Goal: Task Accomplishment & Management: Use online tool/utility

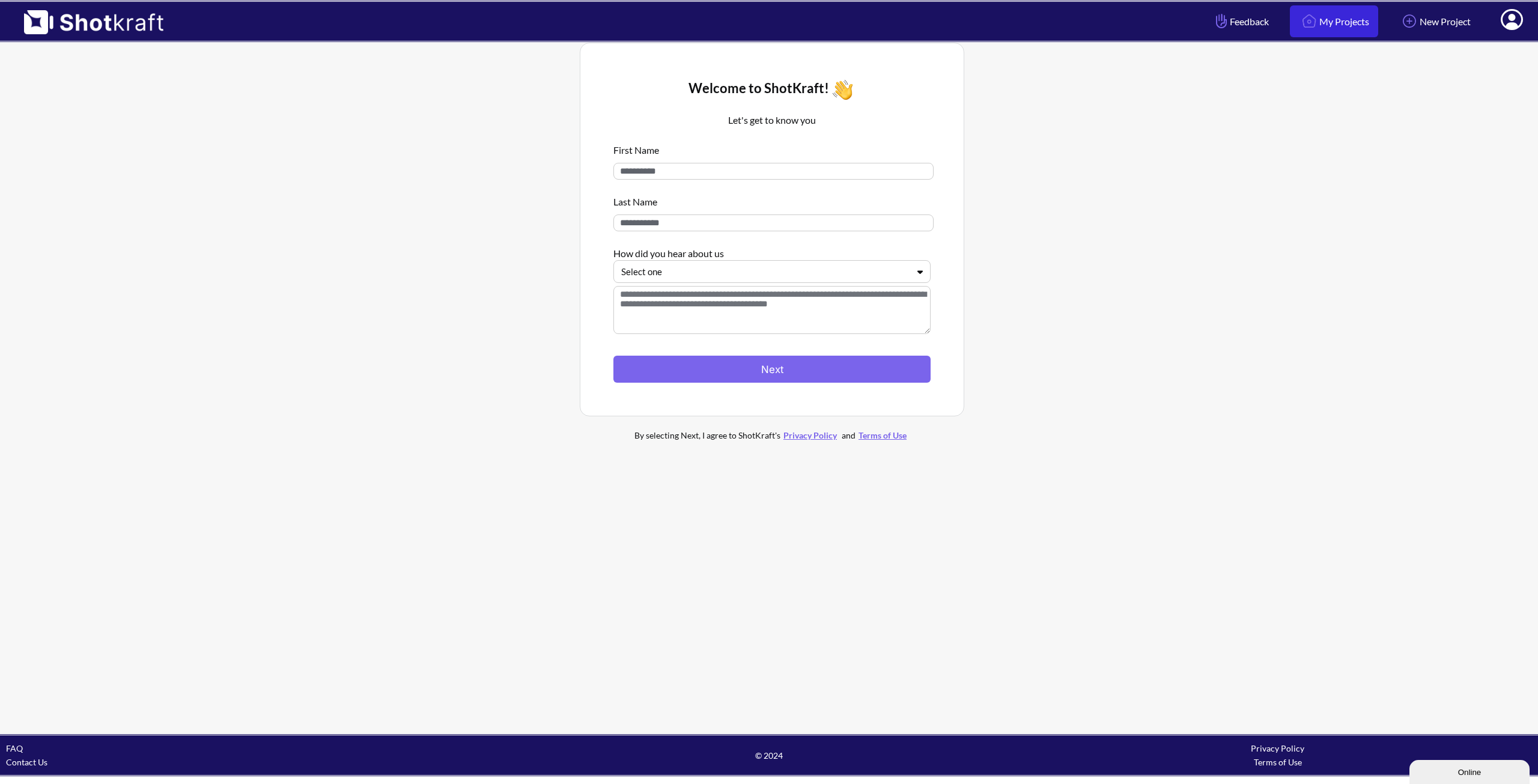
click at [1328, 11] on link "My Projects" at bounding box center [1334, 21] width 88 height 32
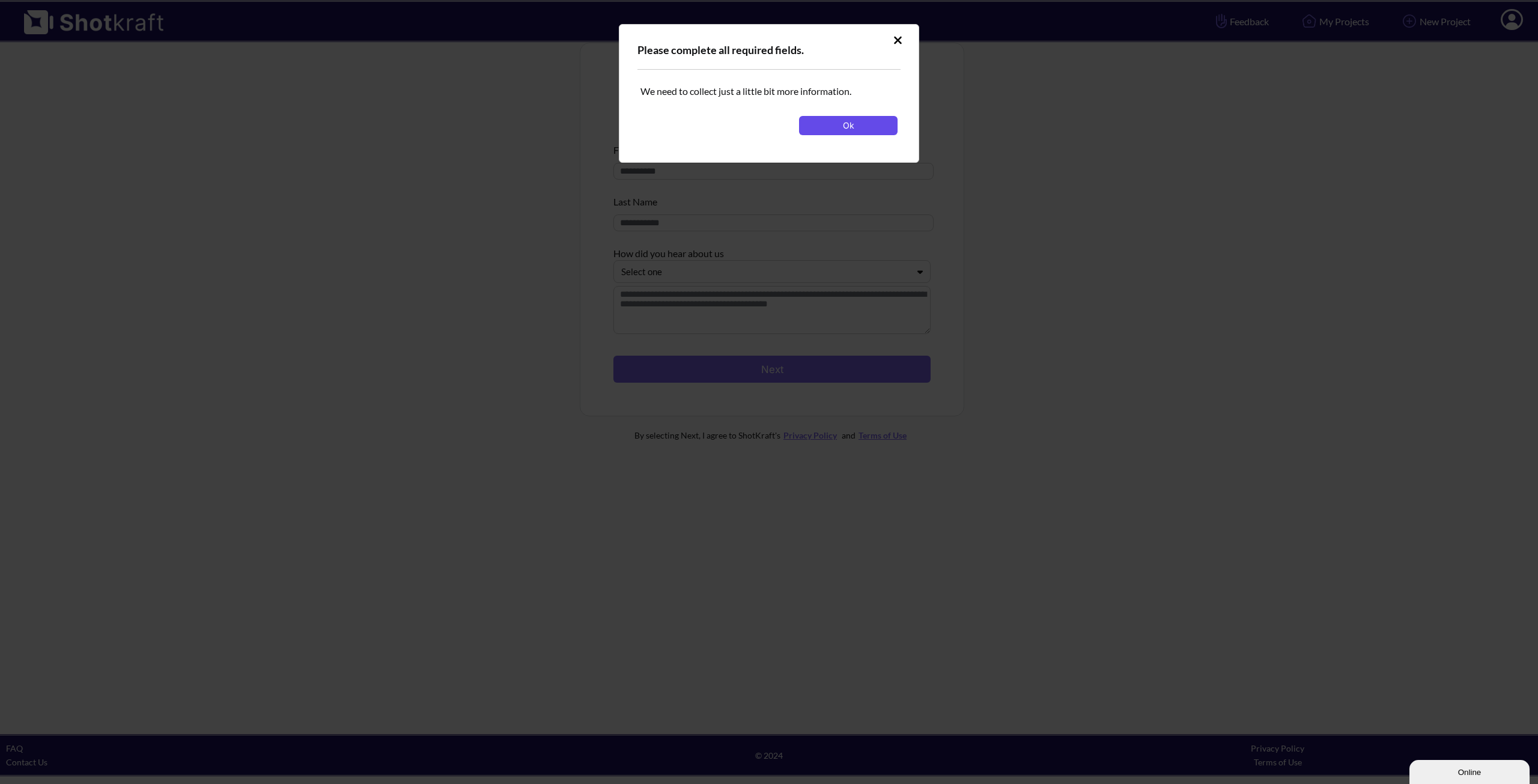
click at [852, 127] on button "Ok" at bounding box center [848, 125] width 98 height 20
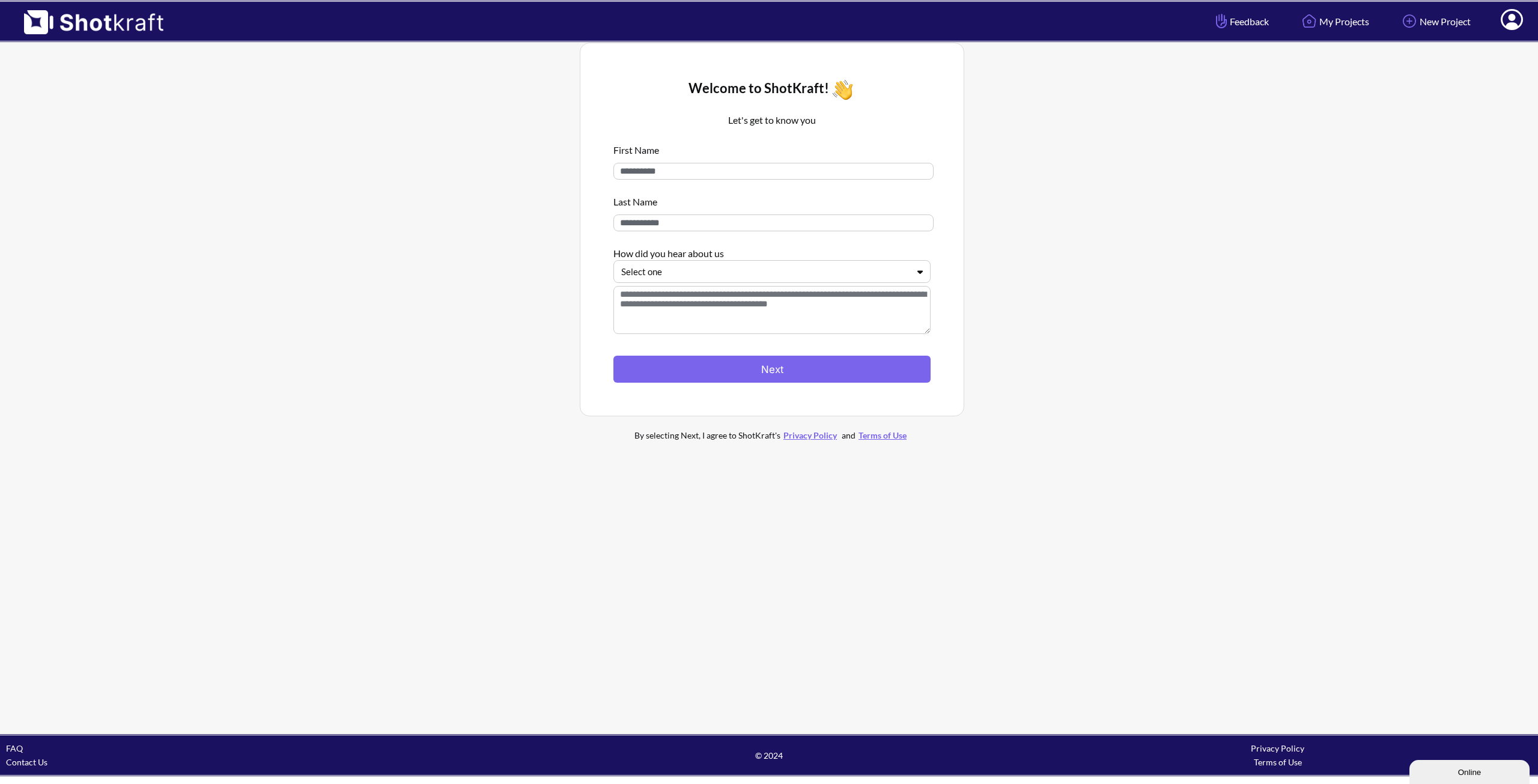
click at [709, 181] on div "First Name Last Name How did you hear about us Select one" at bounding box center [771, 240] width 317 height 206
click at [710, 175] on input at bounding box center [773, 171] width 320 height 17
type input "*"
click at [668, 221] on input at bounding box center [773, 222] width 320 height 17
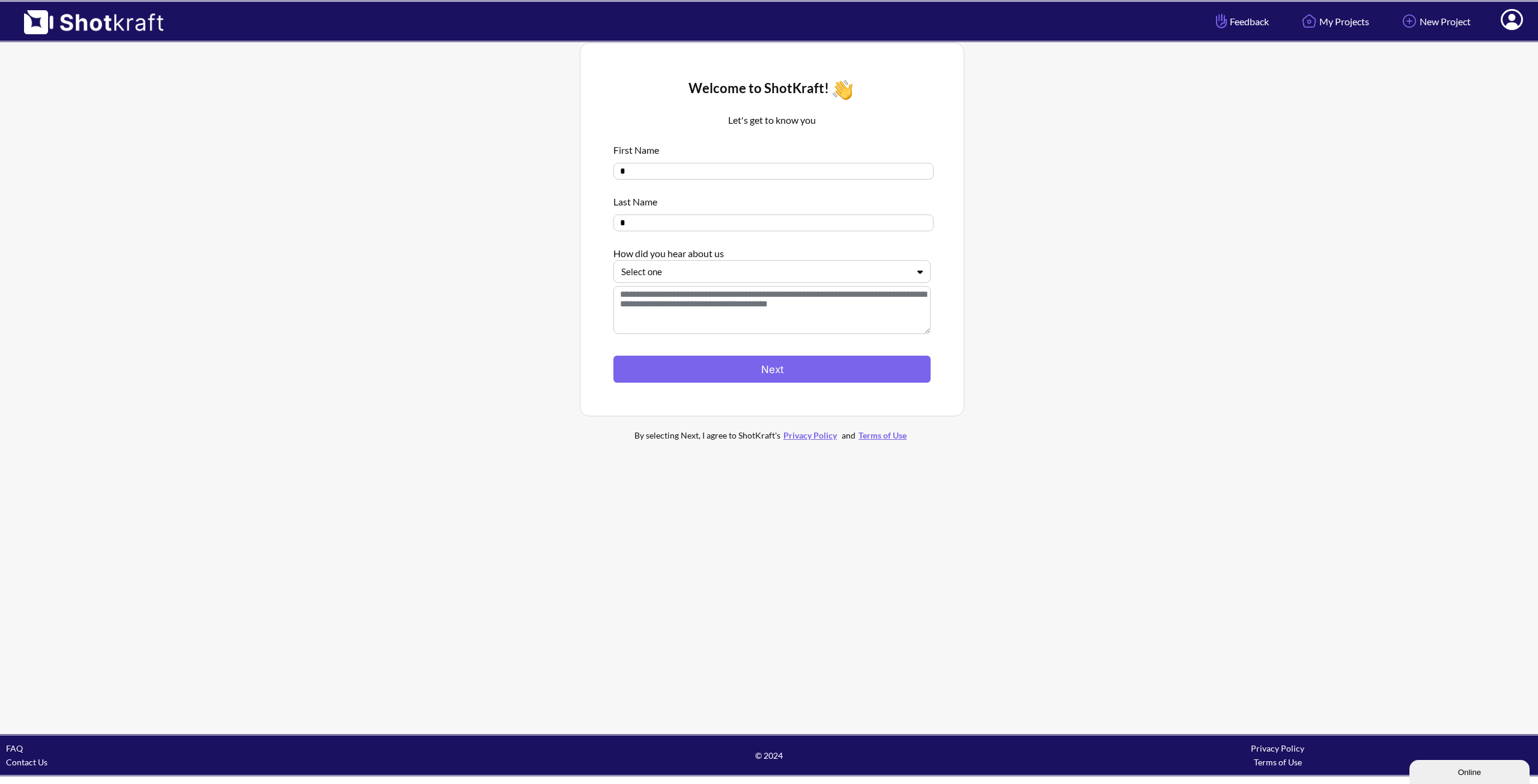
type input "*"
click at [658, 273] on div at bounding box center [765, 271] width 287 height 14
click at [671, 337] on div "Word of Mouth" at bounding box center [775, 333] width 305 height 19
click at [710, 370] on button "Next" at bounding box center [771, 369] width 317 height 27
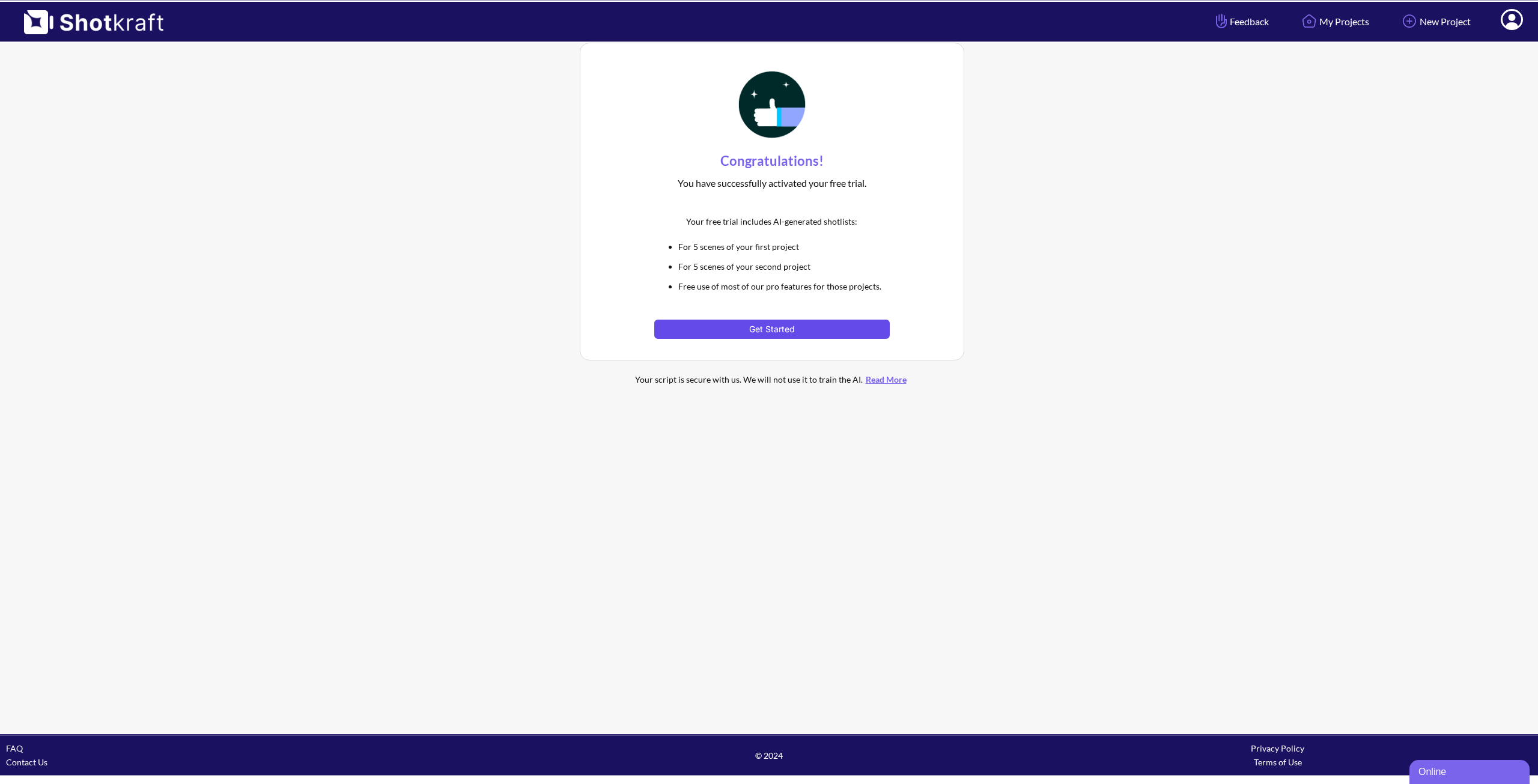
click at [701, 329] on button "Get Started" at bounding box center [771, 329] width 235 height 20
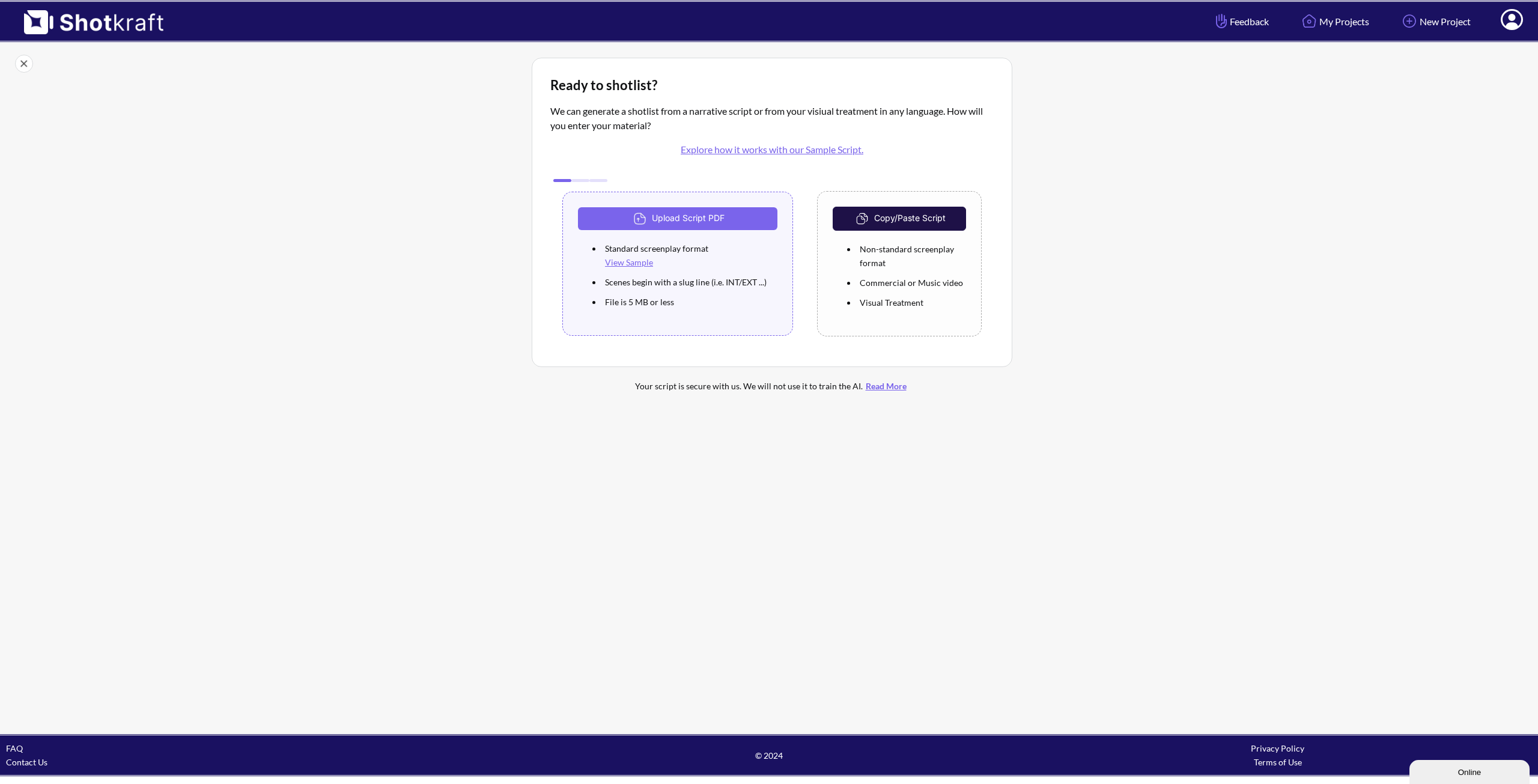
click at [24, 64] on img at bounding box center [24, 63] width 18 height 18
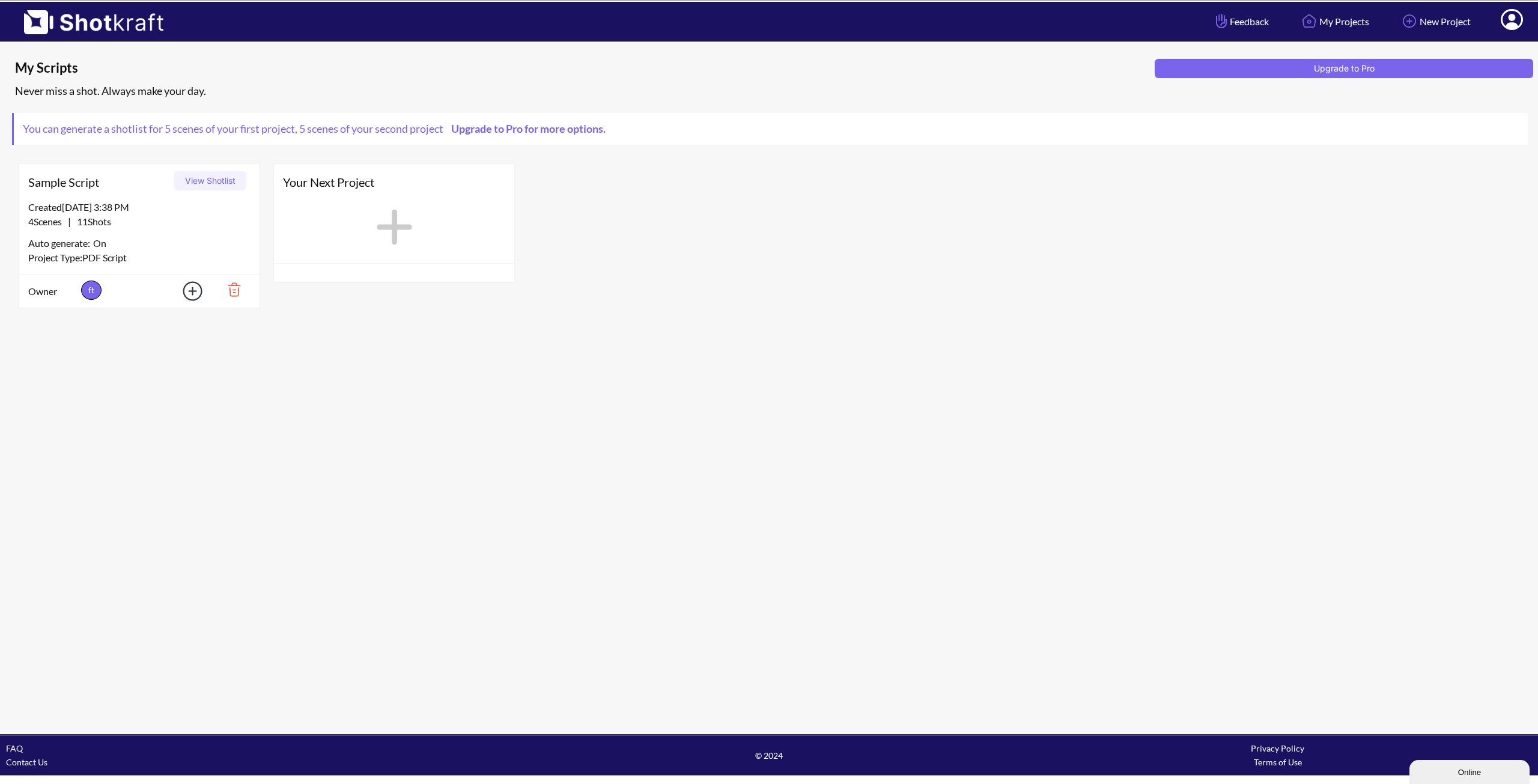
click at [201, 181] on button "View Shotlist" at bounding box center [210, 181] width 72 height 20
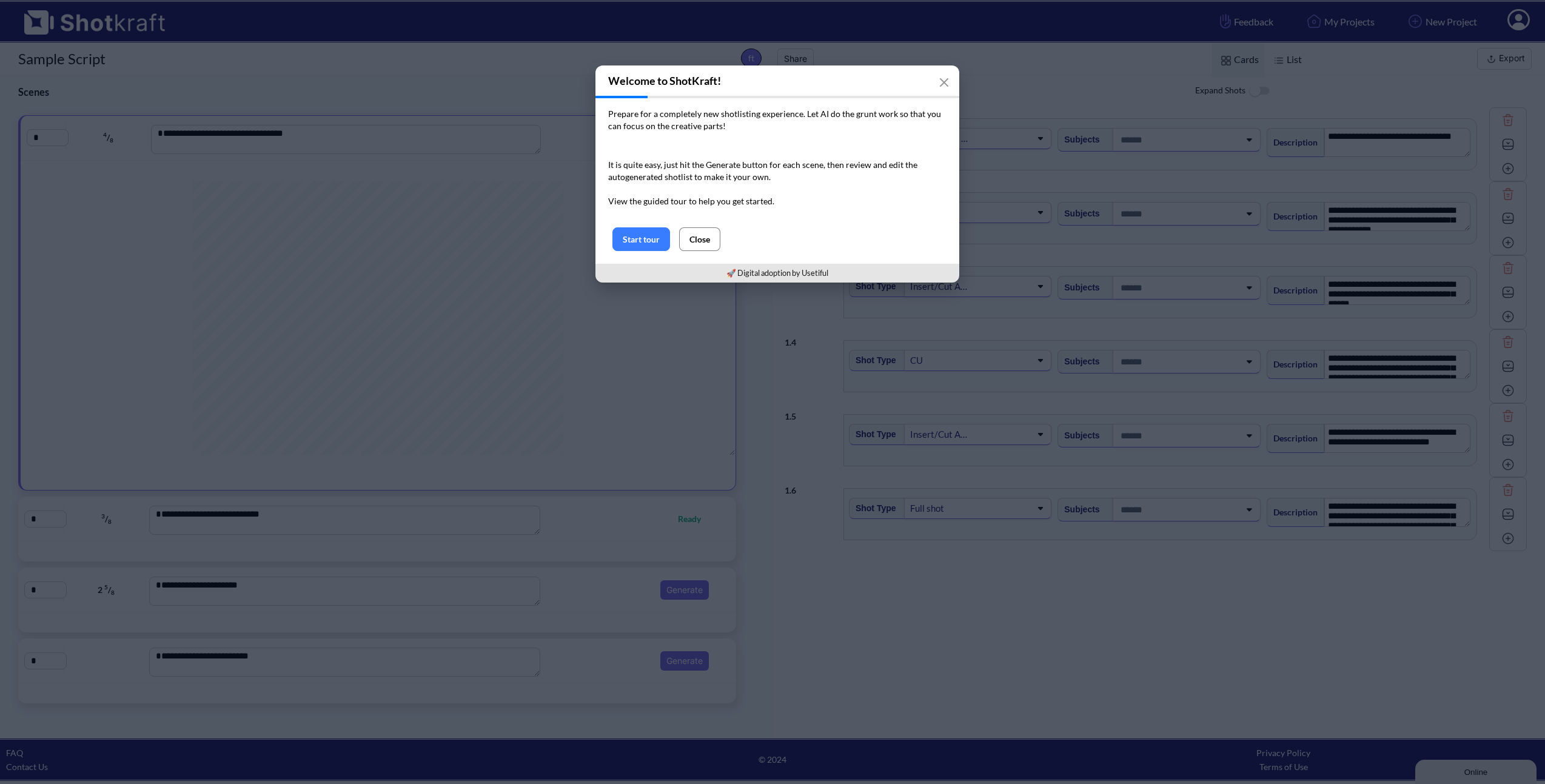
click at [690, 241] on button "Close" at bounding box center [700, 239] width 41 height 24
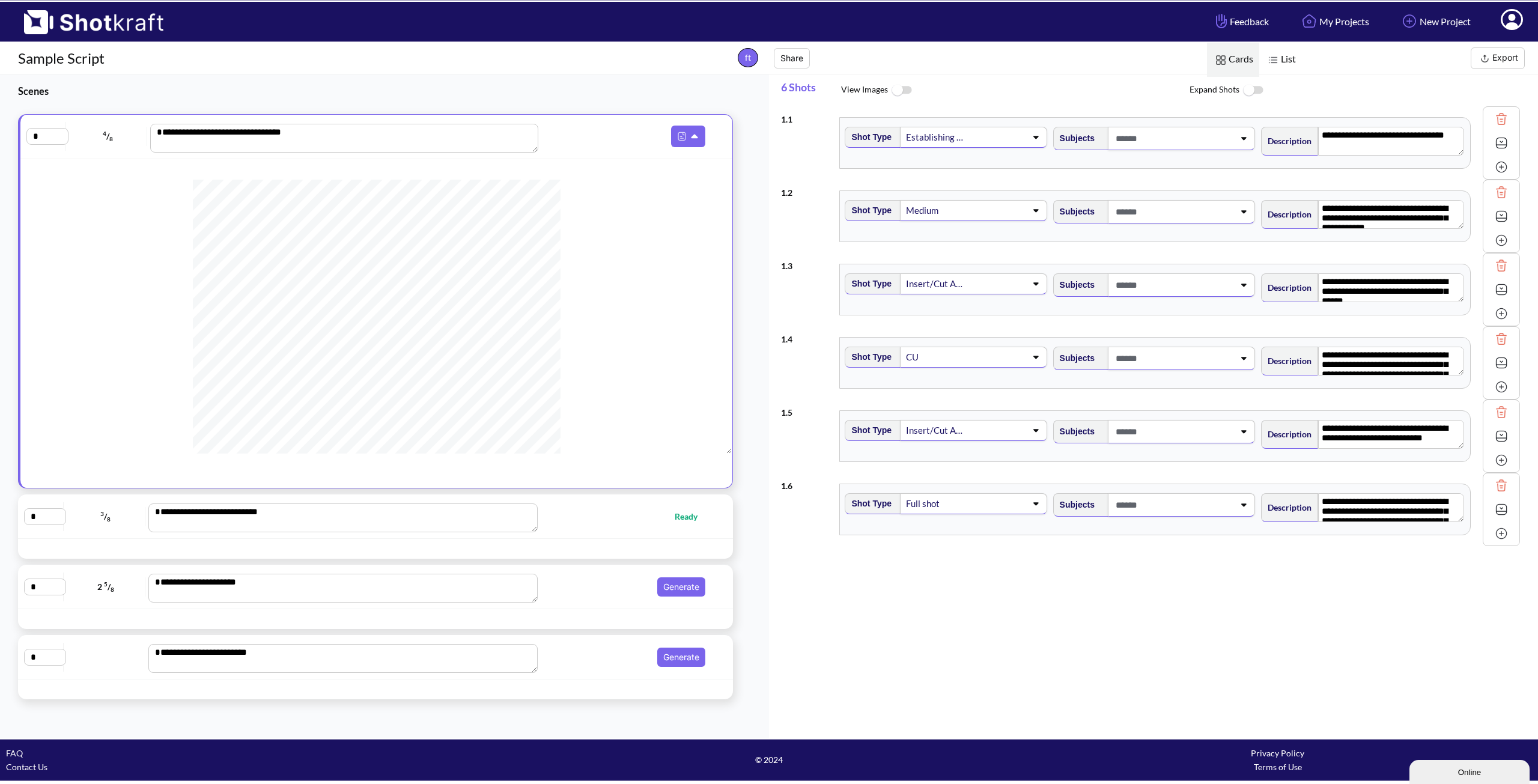
click at [30, 13] on img at bounding box center [88, 18] width 175 height 32
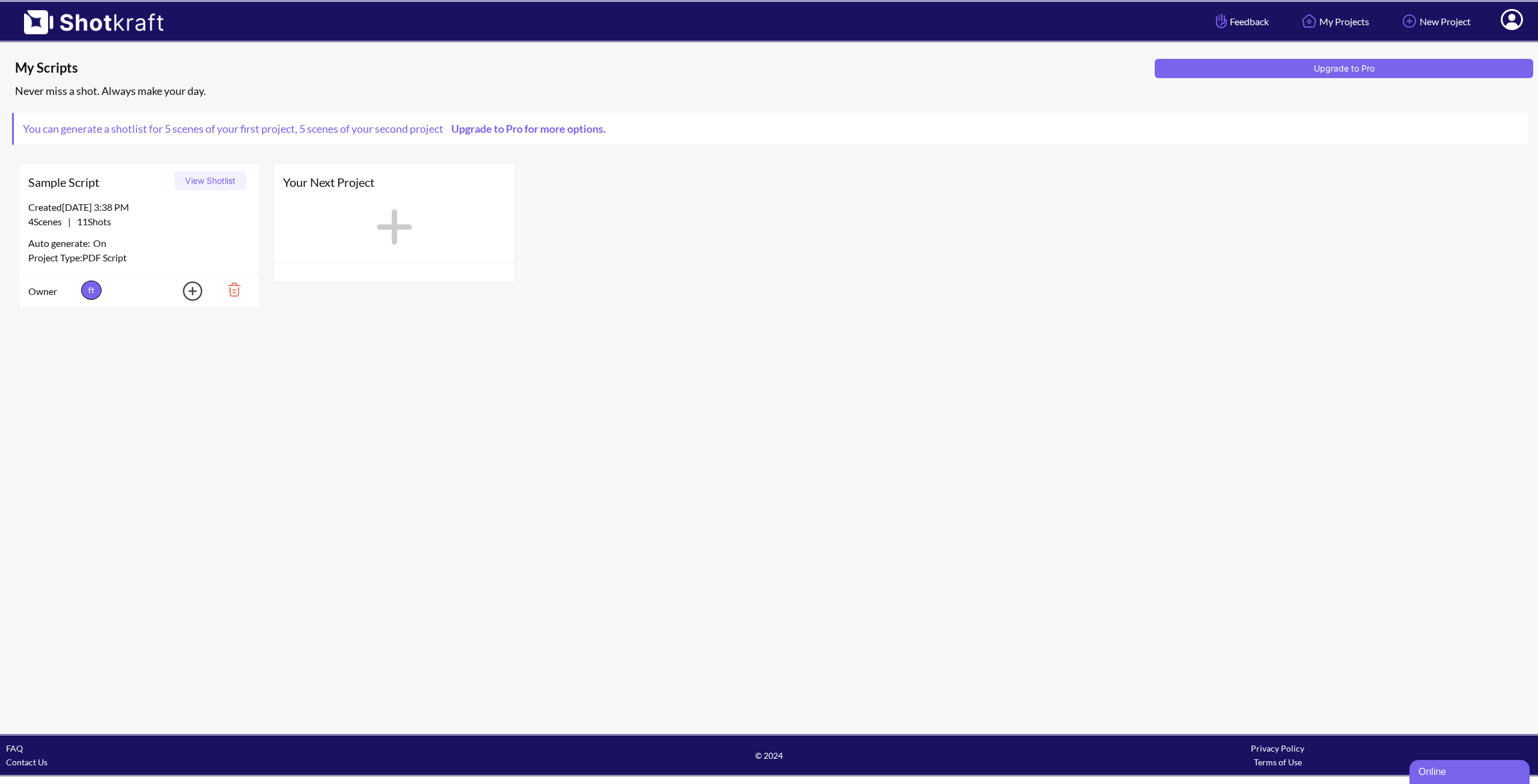
click at [385, 228] on icon at bounding box center [394, 227] width 36 height 36
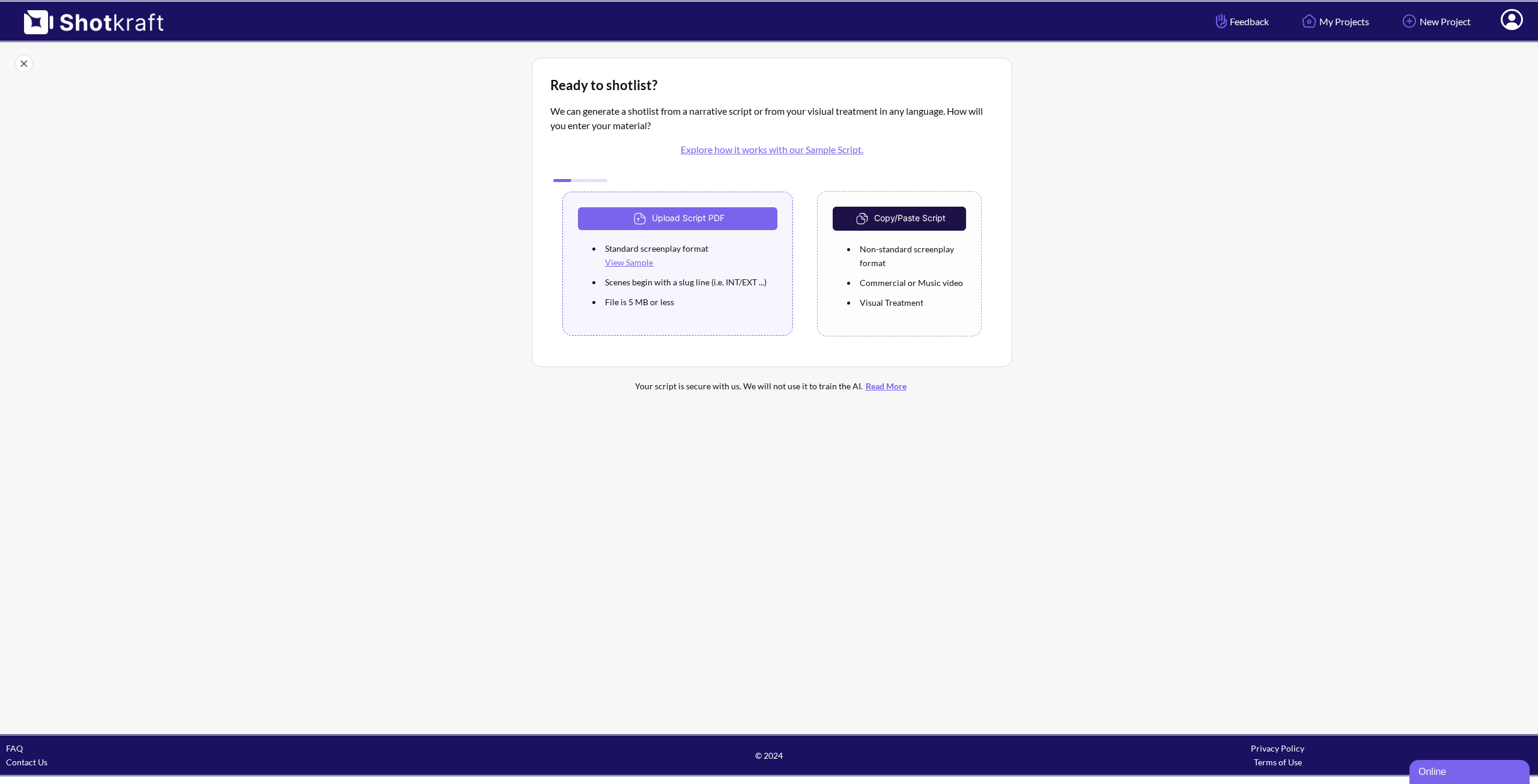
click at [781, 150] on link "Explore how it works with our Sample Script." at bounding box center [771, 149] width 183 height 11
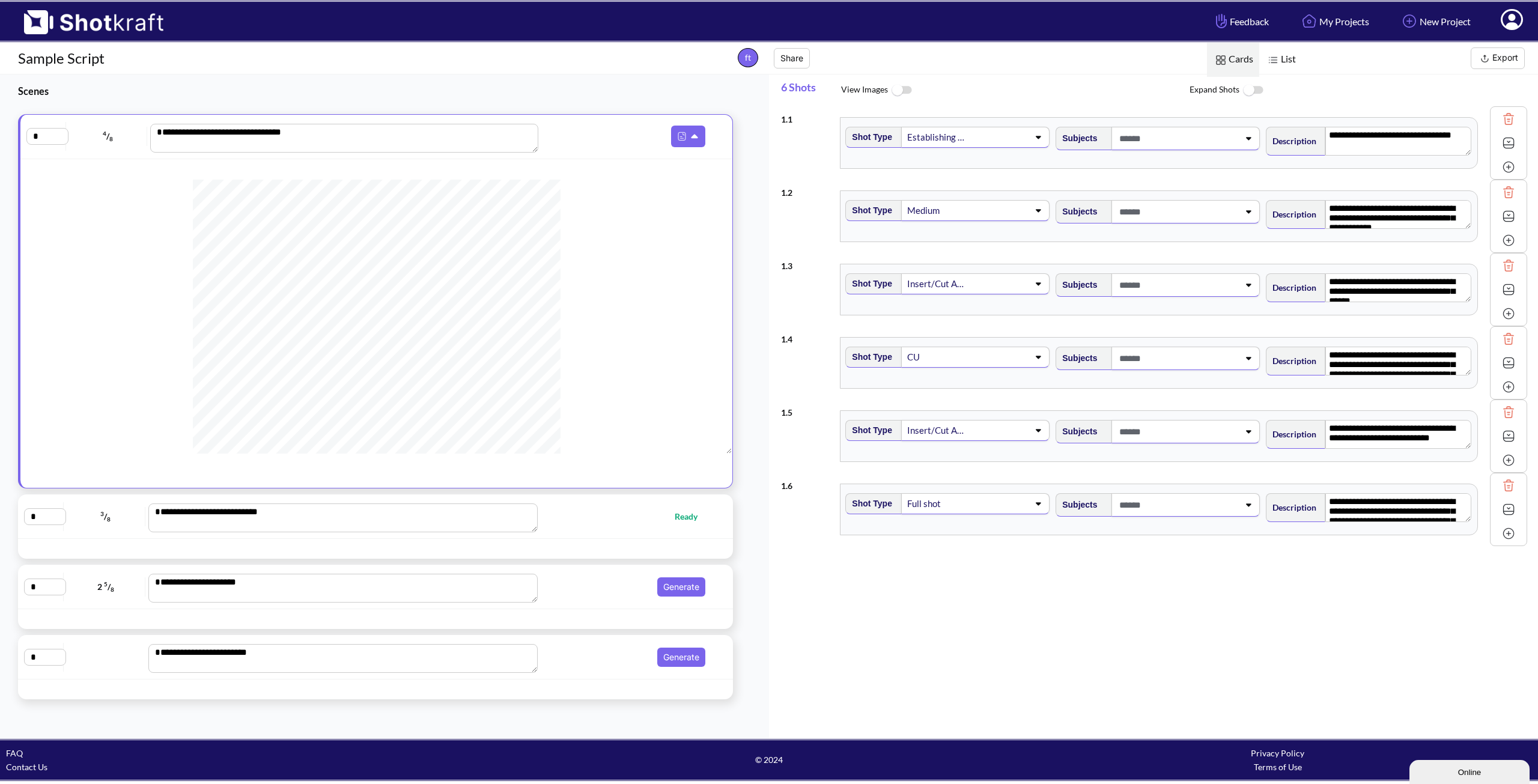
click at [948, 145] on div "Establishing shot" at bounding box center [967, 137] width 123 height 17
click at [1165, 147] on span at bounding box center [1178, 138] width 123 height 20
click at [1337, 137] on textarea "**********" at bounding box center [1399, 141] width 146 height 29
click at [1358, 141] on textarea "**********" at bounding box center [1399, 141] width 146 height 29
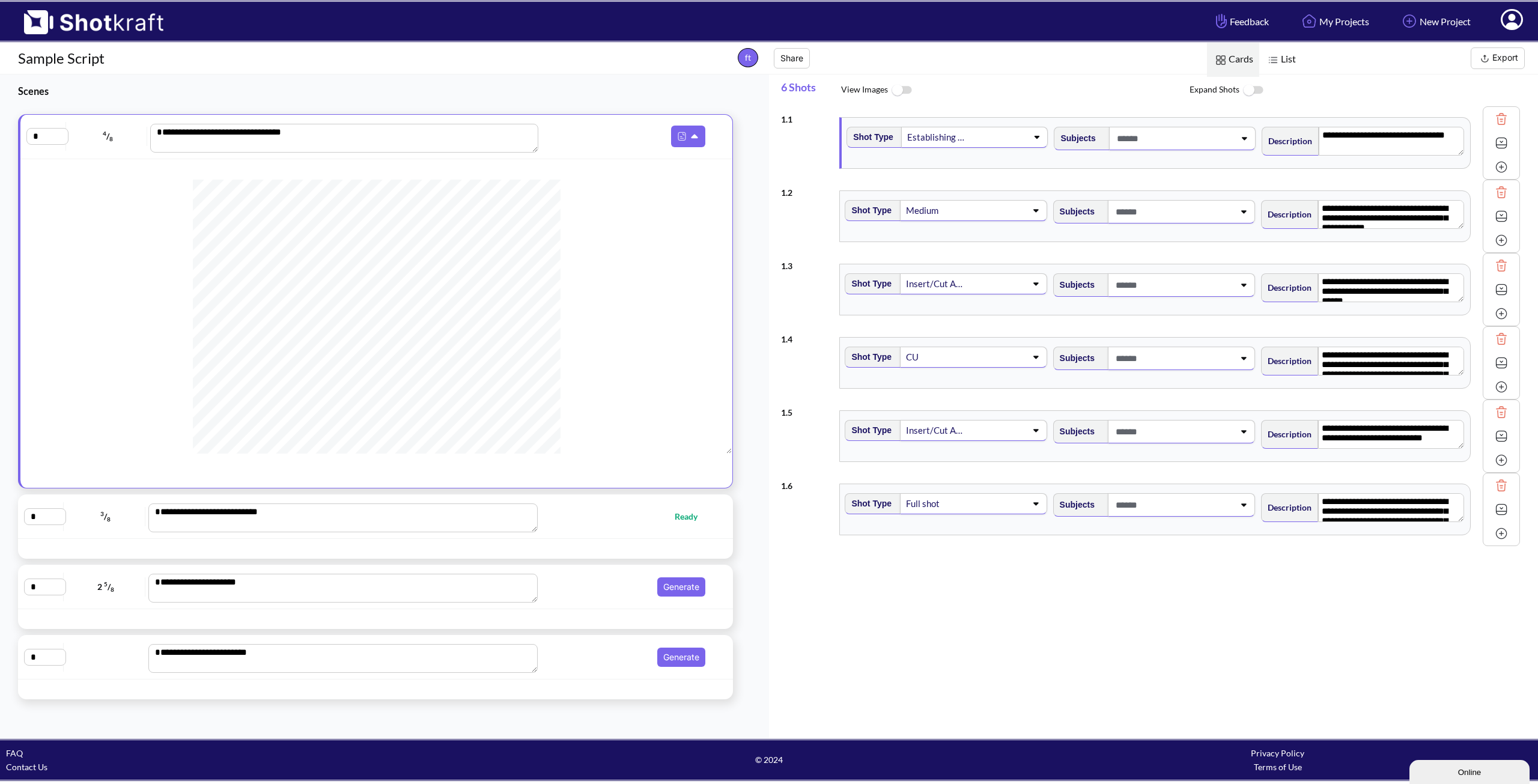
click at [1281, 73] on span "List" at bounding box center [1280, 59] width 42 height 34
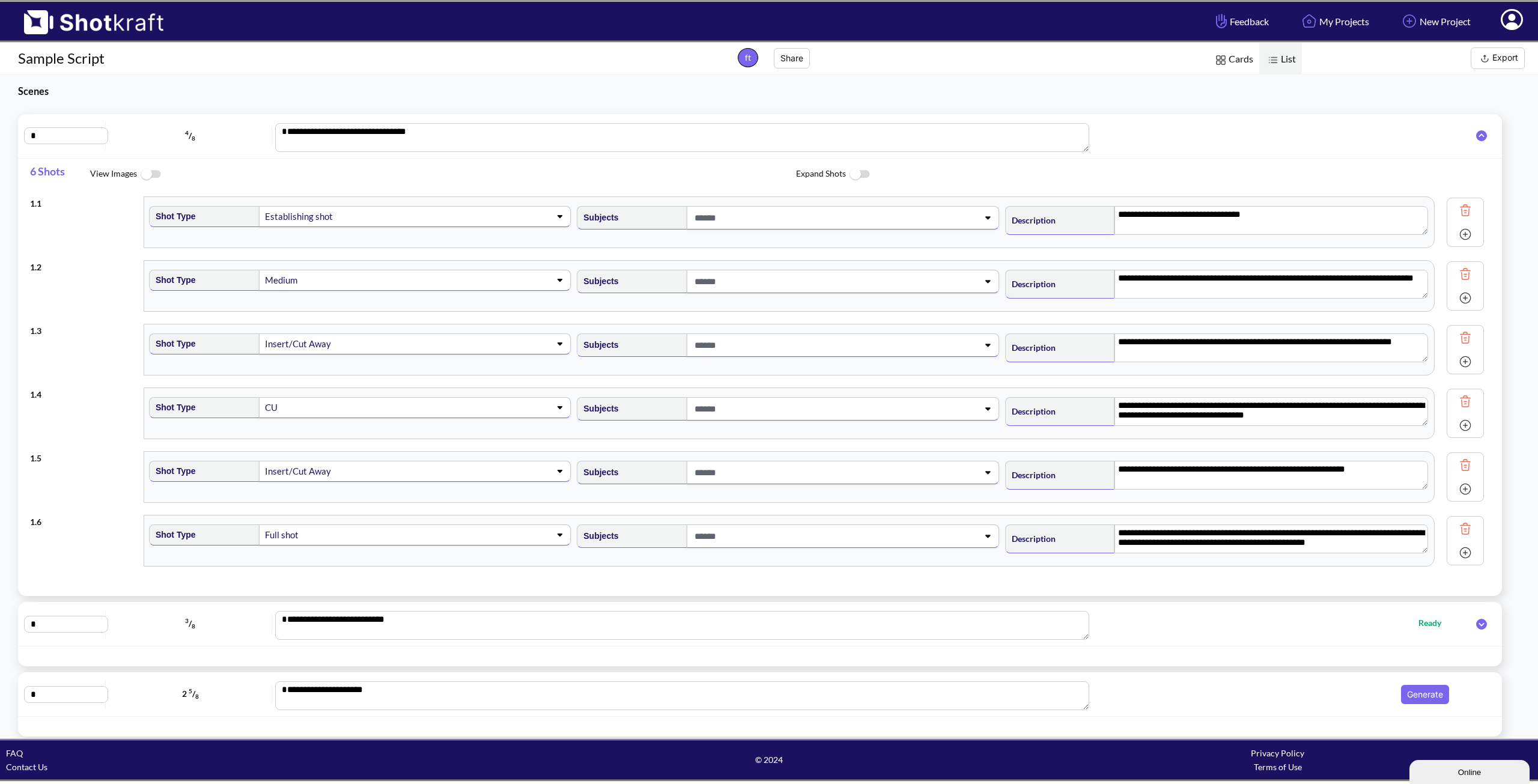
click at [1246, 69] on span "Cards" at bounding box center [1233, 59] width 53 height 34
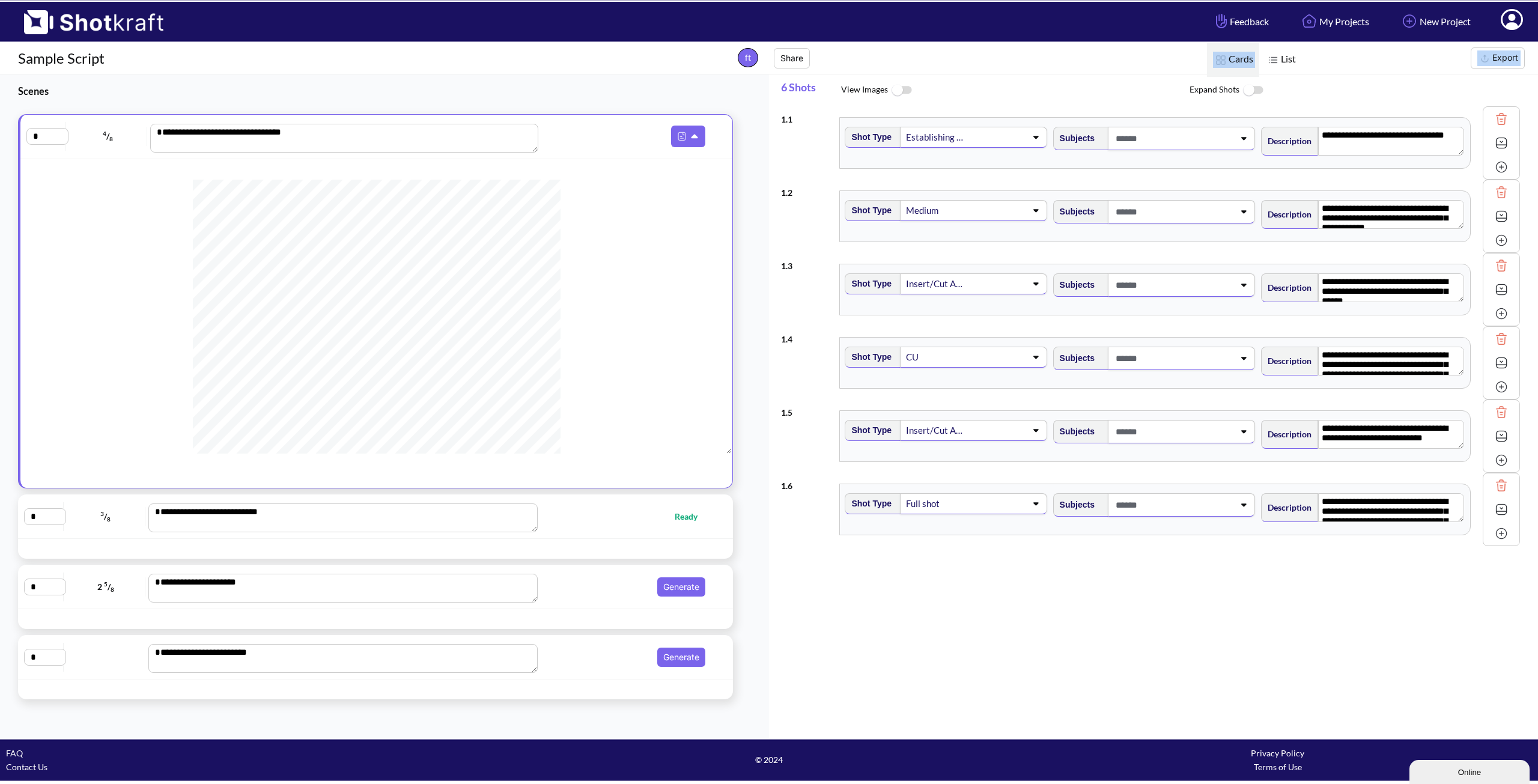
click at [1301, 56] on div "List Cards Export" at bounding box center [1250, 58] width 577 height 31
click at [1297, 58] on span "List" at bounding box center [1280, 59] width 42 height 34
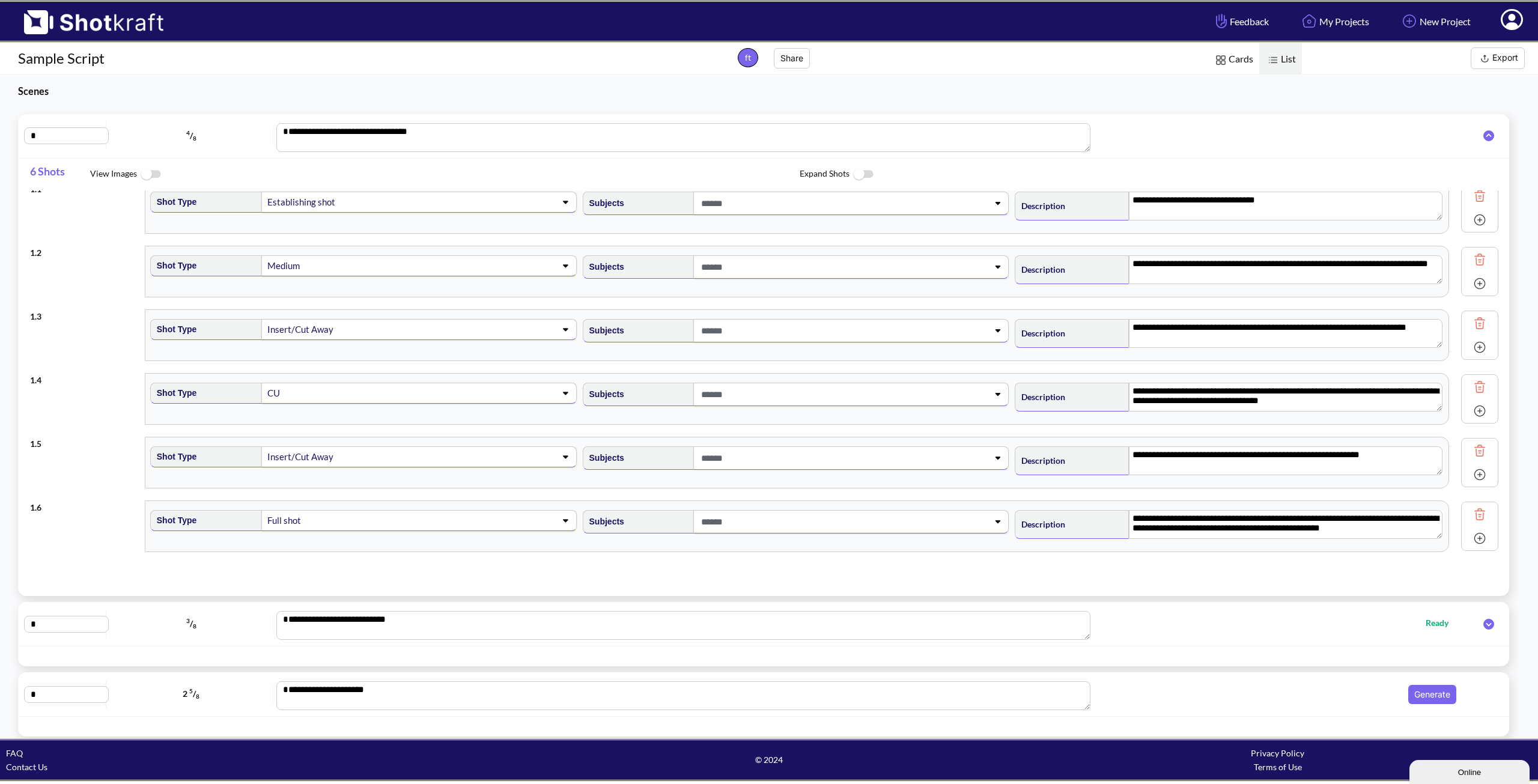
scroll to position [0, 0]
